Goal: Communication & Community: Share content

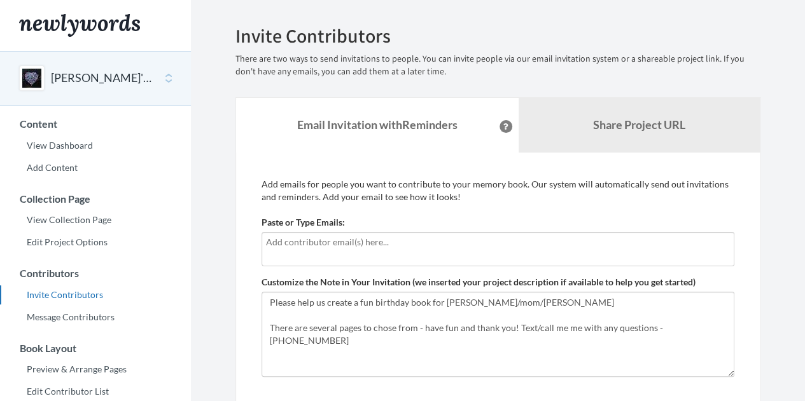
click at [389, 242] on input "text" at bounding box center [498, 242] width 464 height 14
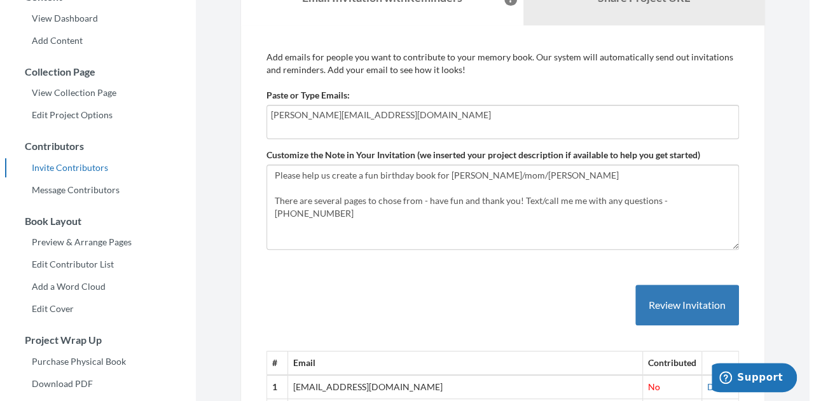
scroll to position [148, 0]
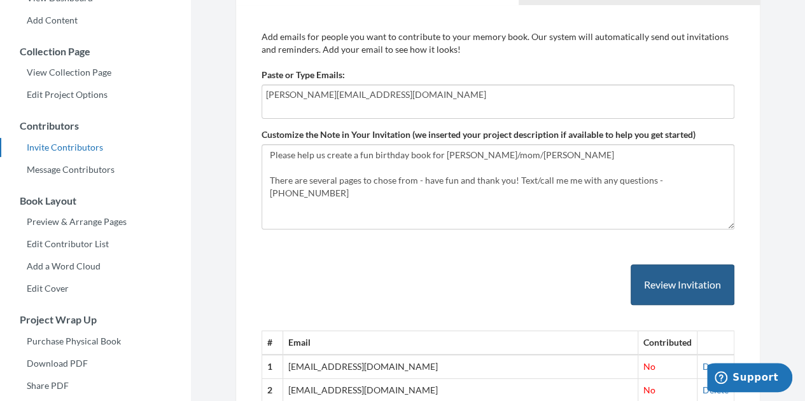
type input "[PERSON_NAME][EMAIL_ADDRESS][DOMAIN_NAME]"
click at [659, 281] on button "Review Invitation" at bounding box center [682, 285] width 104 height 41
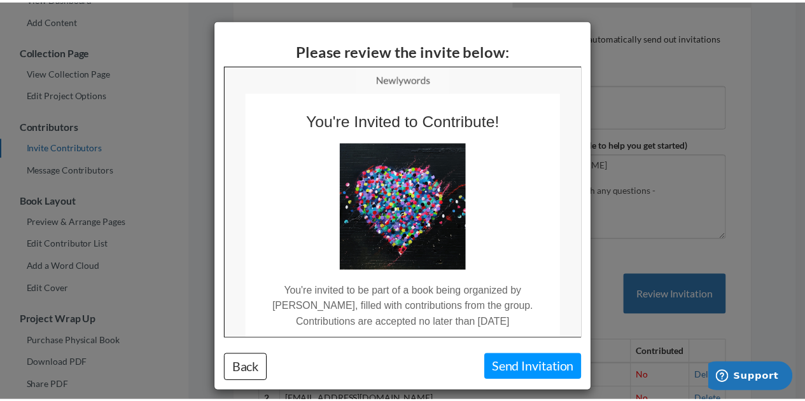
scroll to position [0, 0]
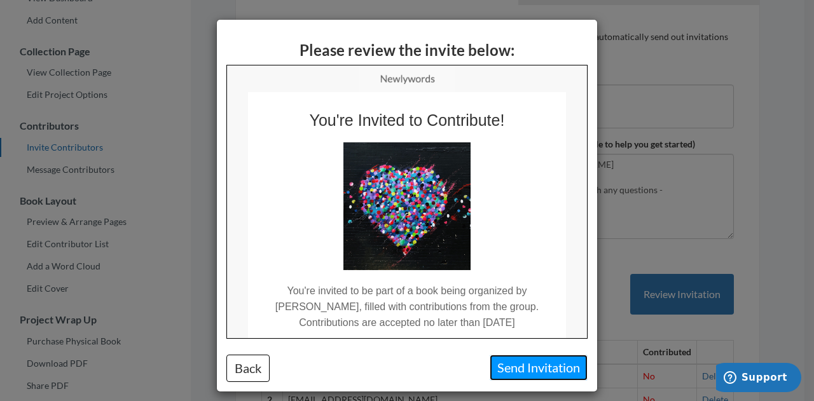
click at [508, 363] on button "Send Invitation" at bounding box center [539, 368] width 98 height 26
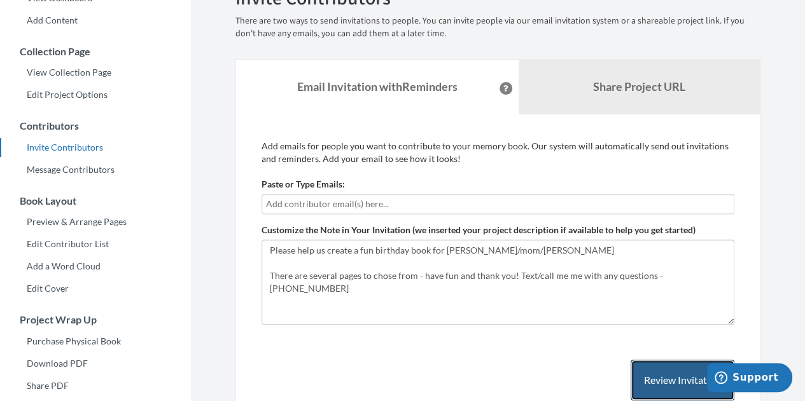
scroll to position [148, 0]
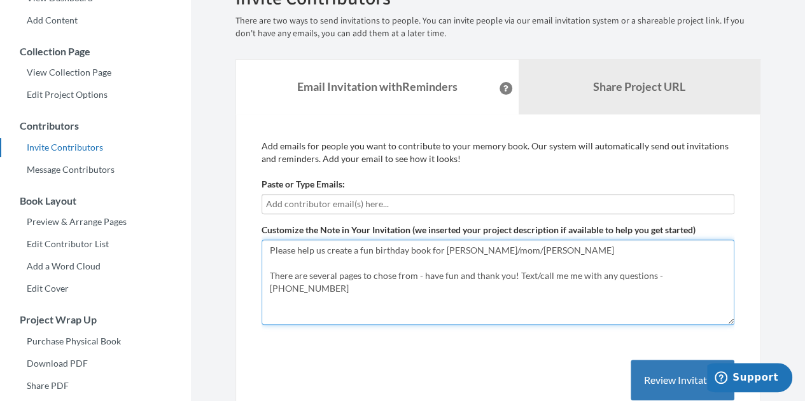
click at [482, 251] on textarea "Please help us create a fun birthday book for Shirlyn/mom/Yaya There are severa…" at bounding box center [497, 282] width 473 height 85
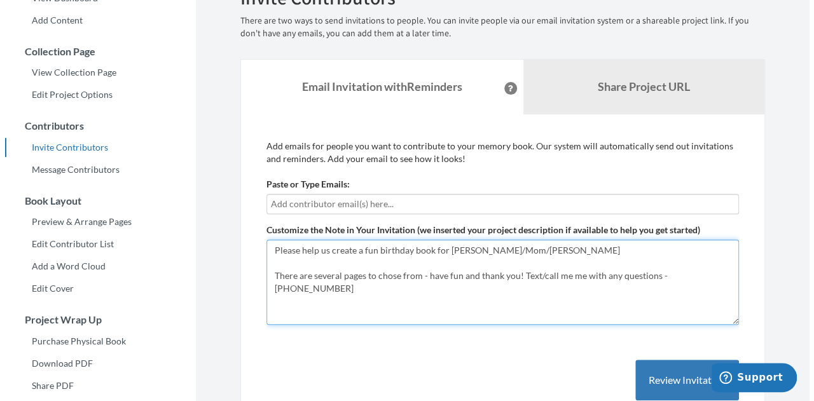
scroll to position [275, 0]
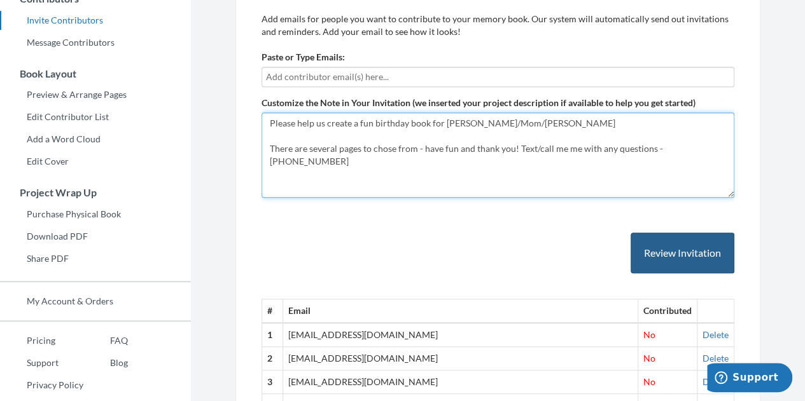
type textarea "Please help us create a fun birthday book for [PERSON_NAME]/Mom/[PERSON_NAME] T…"
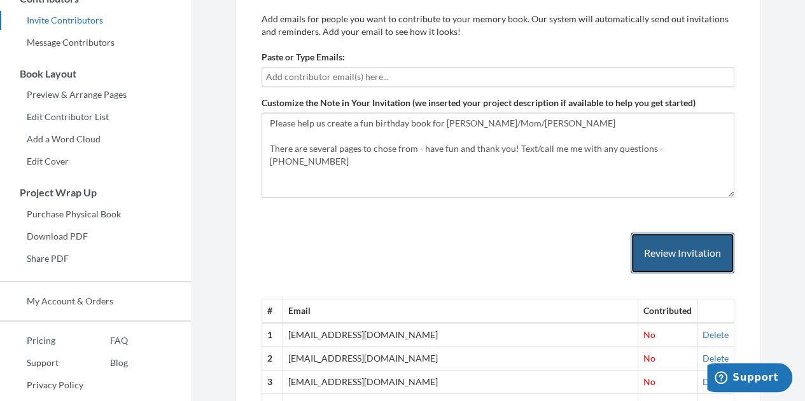
click at [662, 244] on button "Review Invitation" at bounding box center [682, 253] width 104 height 41
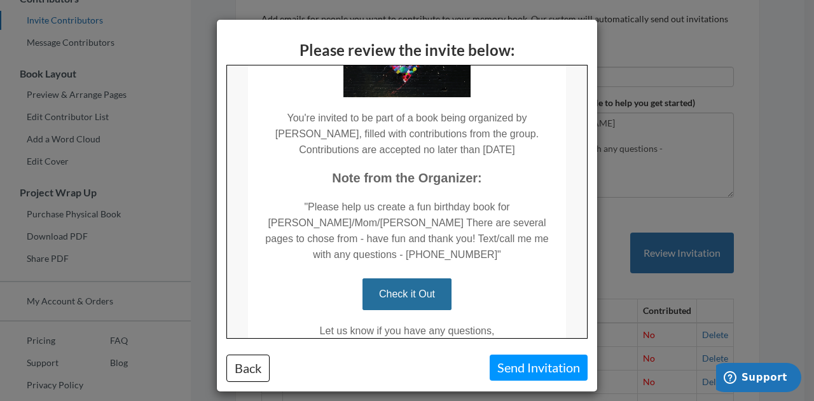
scroll to position [191, 0]
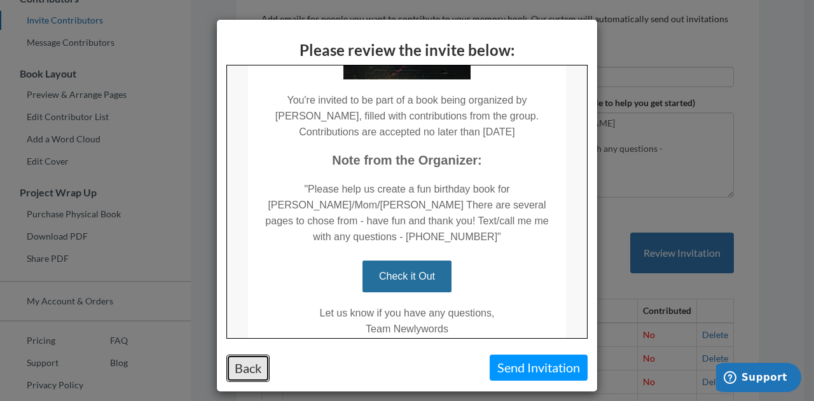
click at [243, 369] on button "Back" at bounding box center [247, 368] width 43 height 27
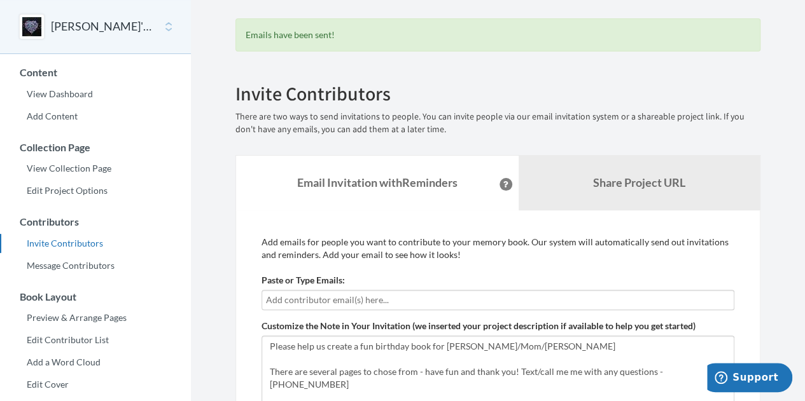
scroll to position [0, 0]
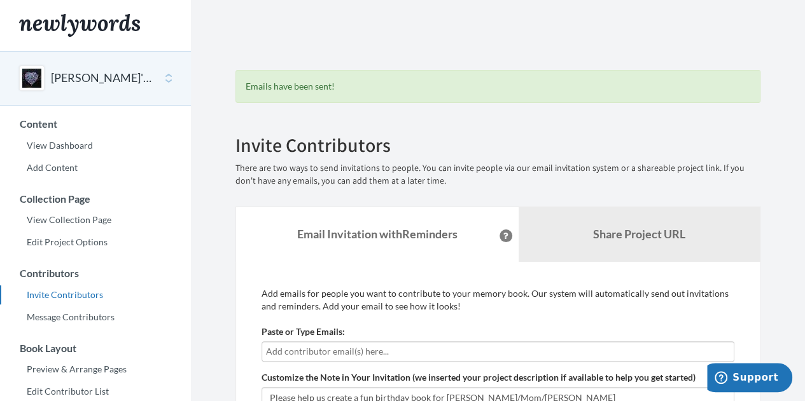
click at [78, 80] on button "[PERSON_NAME]'s 80th" at bounding box center [102, 78] width 103 height 17
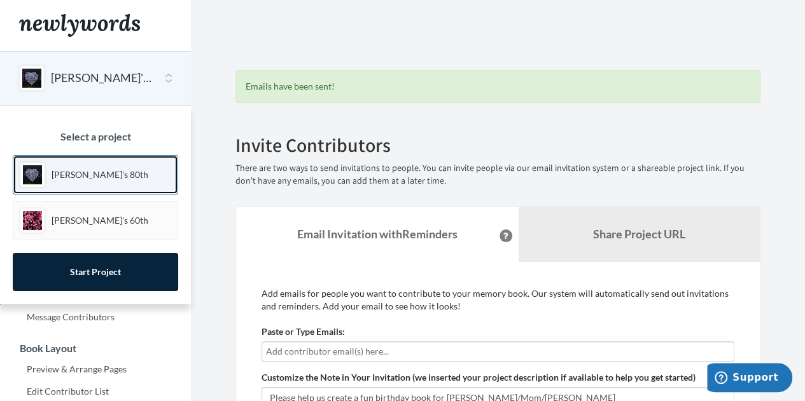
click at [72, 173] on p "[PERSON_NAME]'s 80th" at bounding box center [100, 175] width 97 height 13
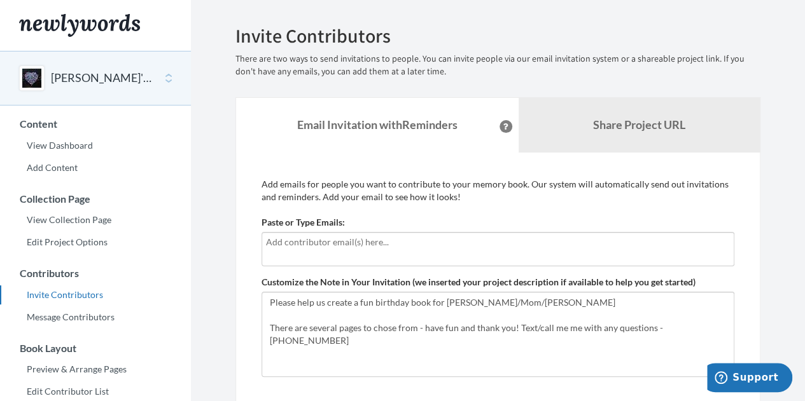
click at [69, 70] on button "[PERSON_NAME]'s 80th" at bounding box center [102, 78] width 103 height 17
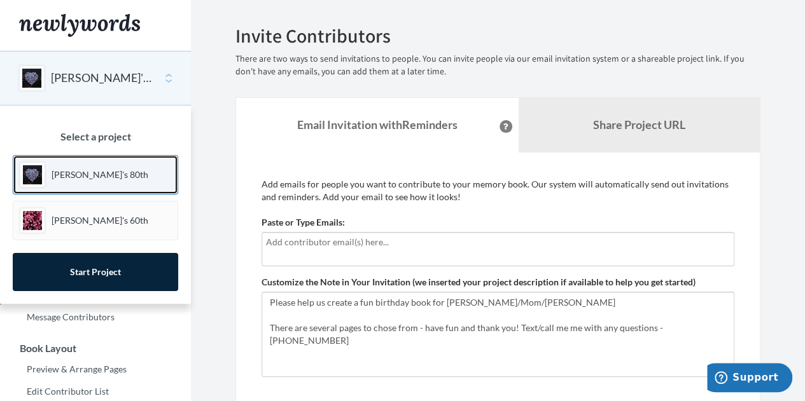
click at [95, 170] on p "[PERSON_NAME]'s 80th" at bounding box center [100, 175] width 97 height 13
